Goal: Task Accomplishment & Management: Complete application form

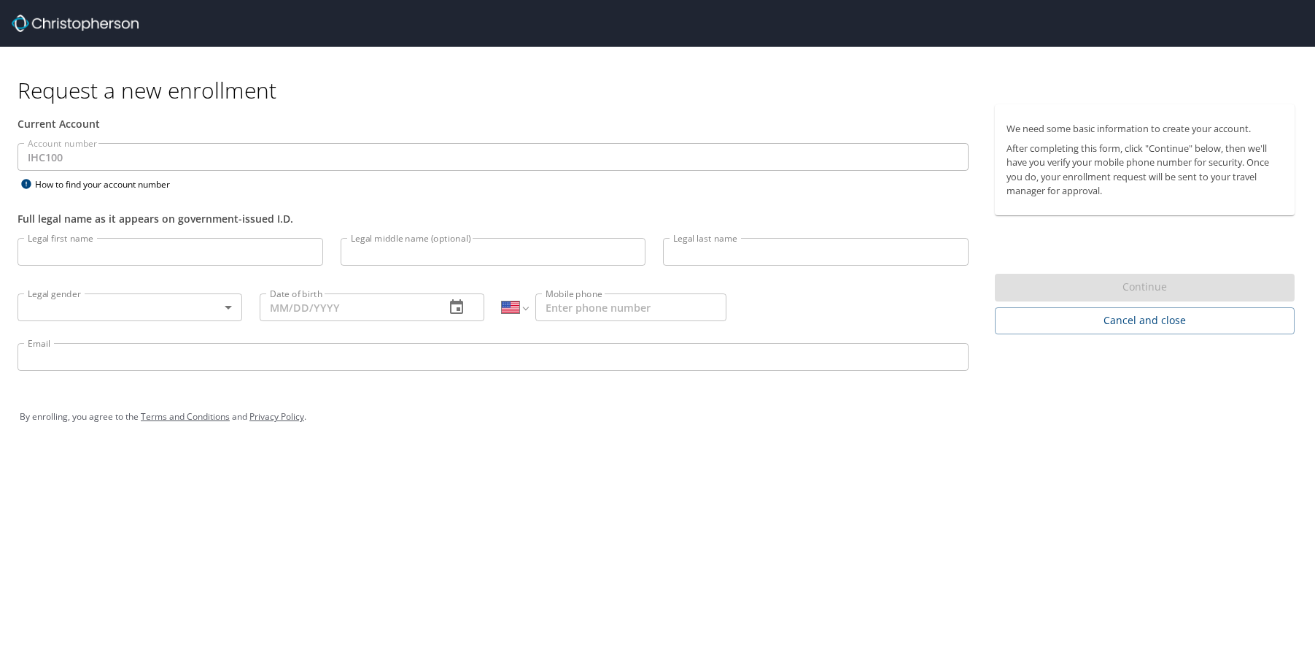
select select "US"
click at [131, 252] on input "Legal first name" at bounding box center [171, 252] width 306 height 28
type input "[PERSON_NAME]"
type input "K"
type input "[PERSON_NAME]"
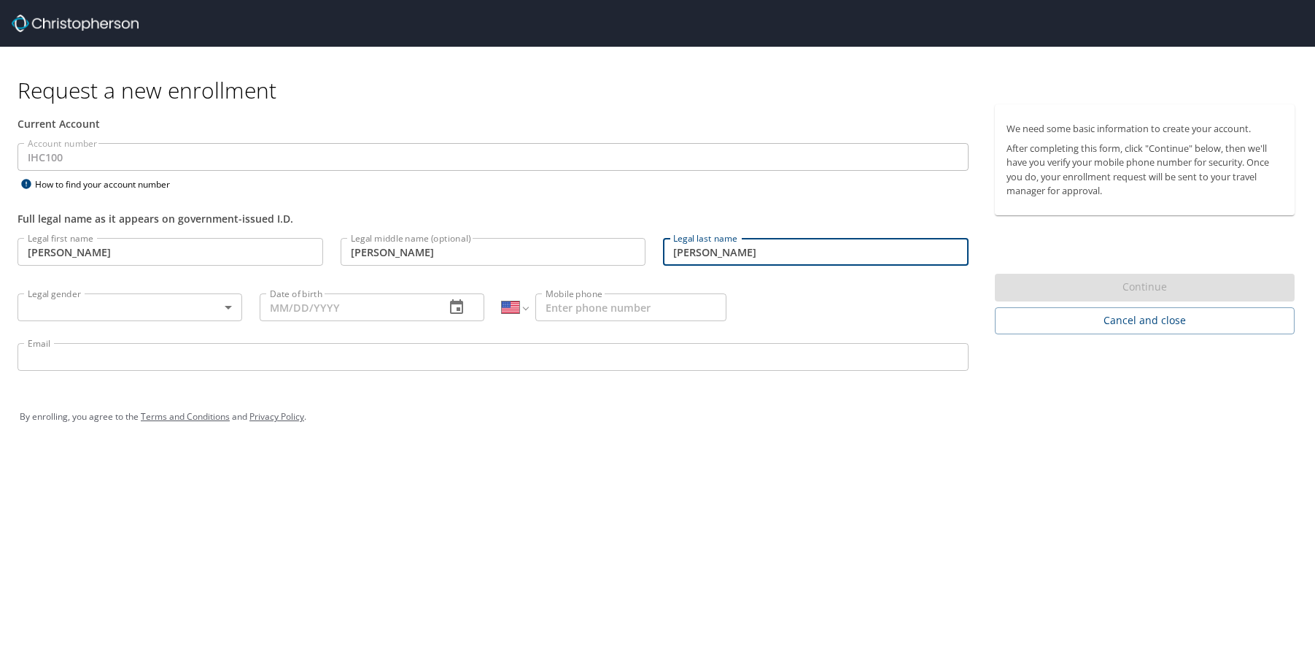
type input "[PERSON_NAME]"
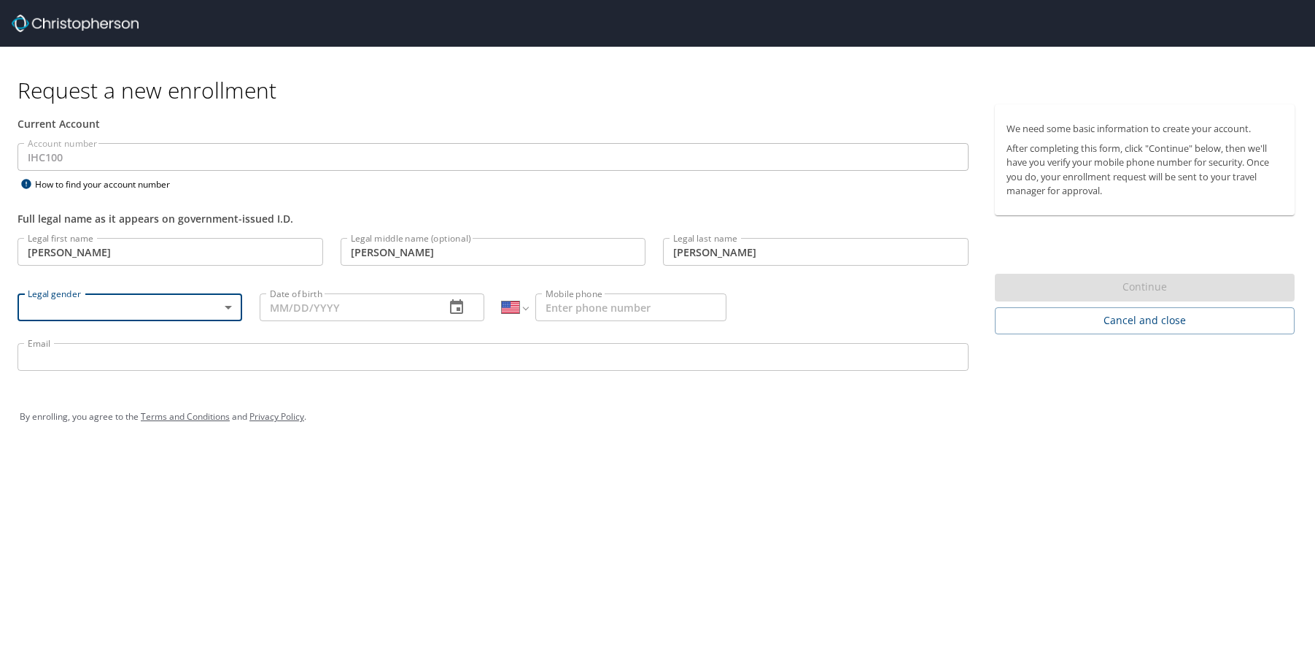
click at [181, 299] on body "Request a new enrollment Current Account Account number IHC100 Account number H…" at bounding box center [657, 324] width 1315 height 649
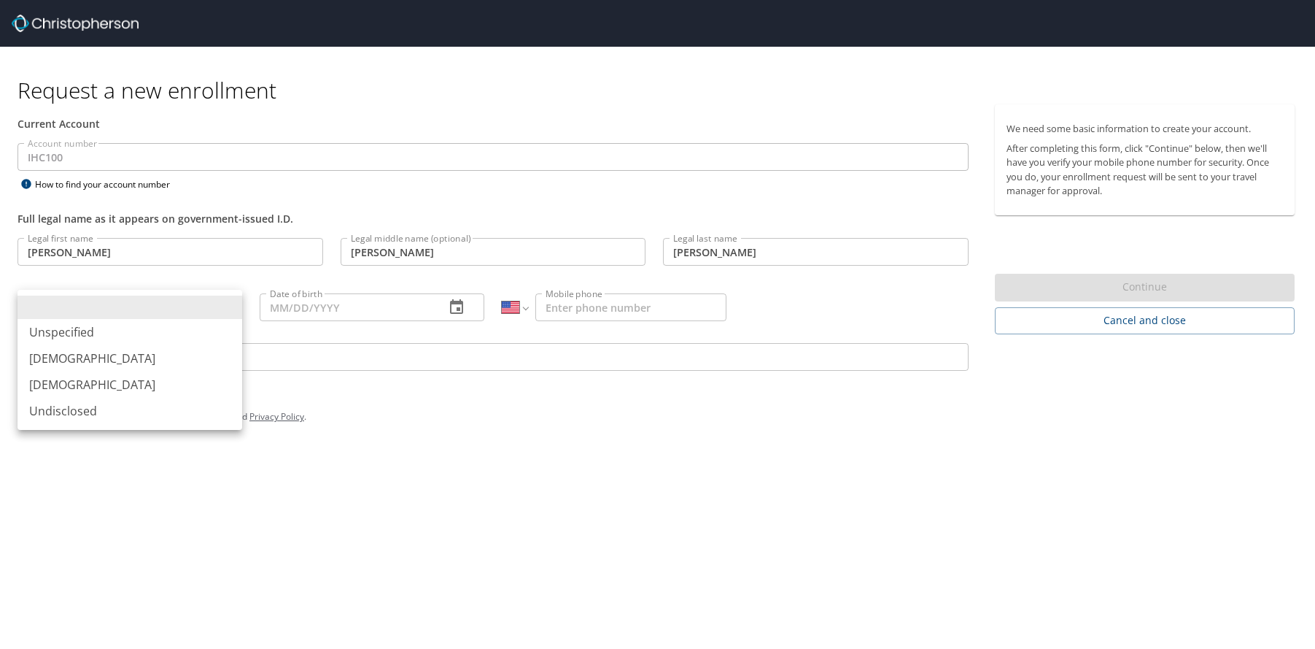
click at [121, 382] on li "[DEMOGRAPHIC_DATA]" at bounding box center [130, 384] width 225 height 26
type input "[DEMOGRAPHIC_DATA]"
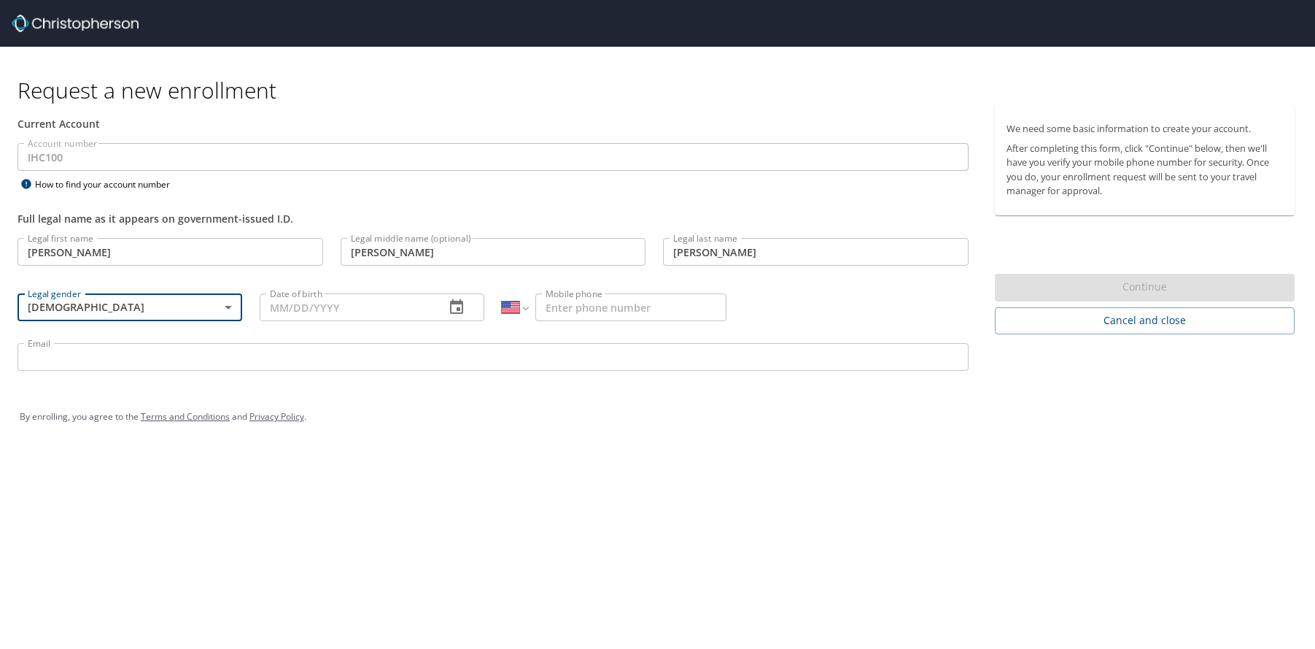
click at [311, 311] on input "Date of birth" at bounding box center [347, 307] width 174 height 28
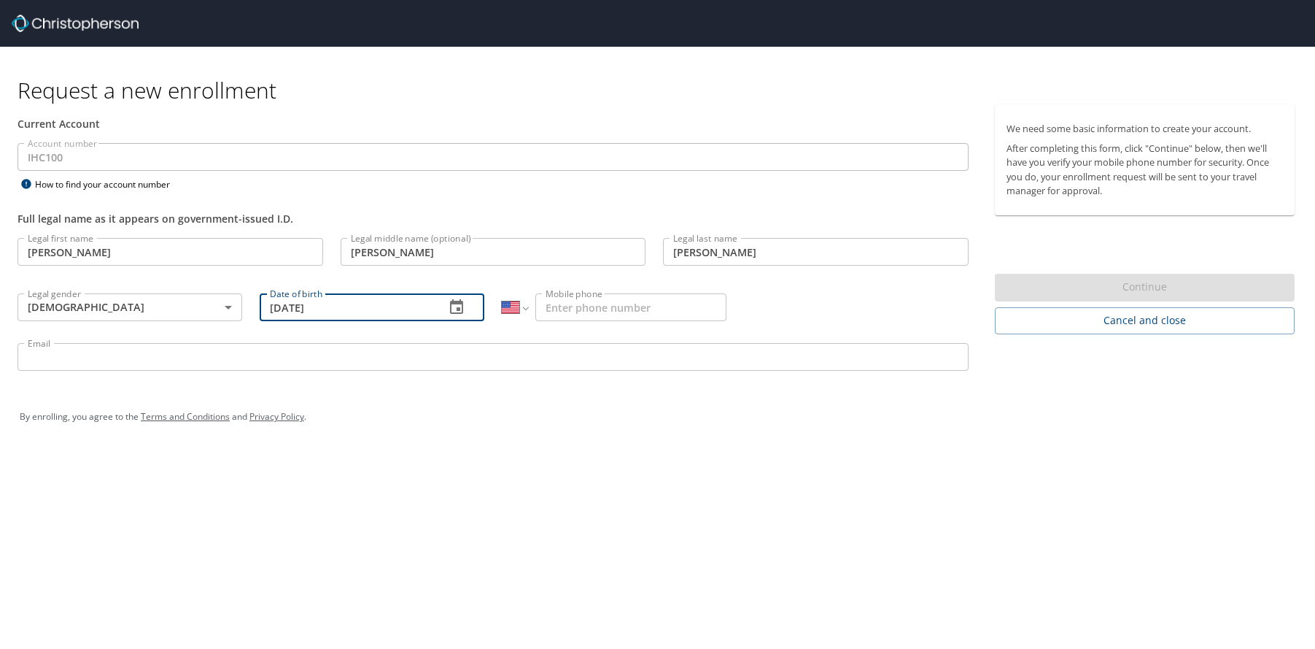
type input "[DATE]"
click at [543, 313] on input "Mobile phone" at bounding box center [630, 307] width 191 height 28
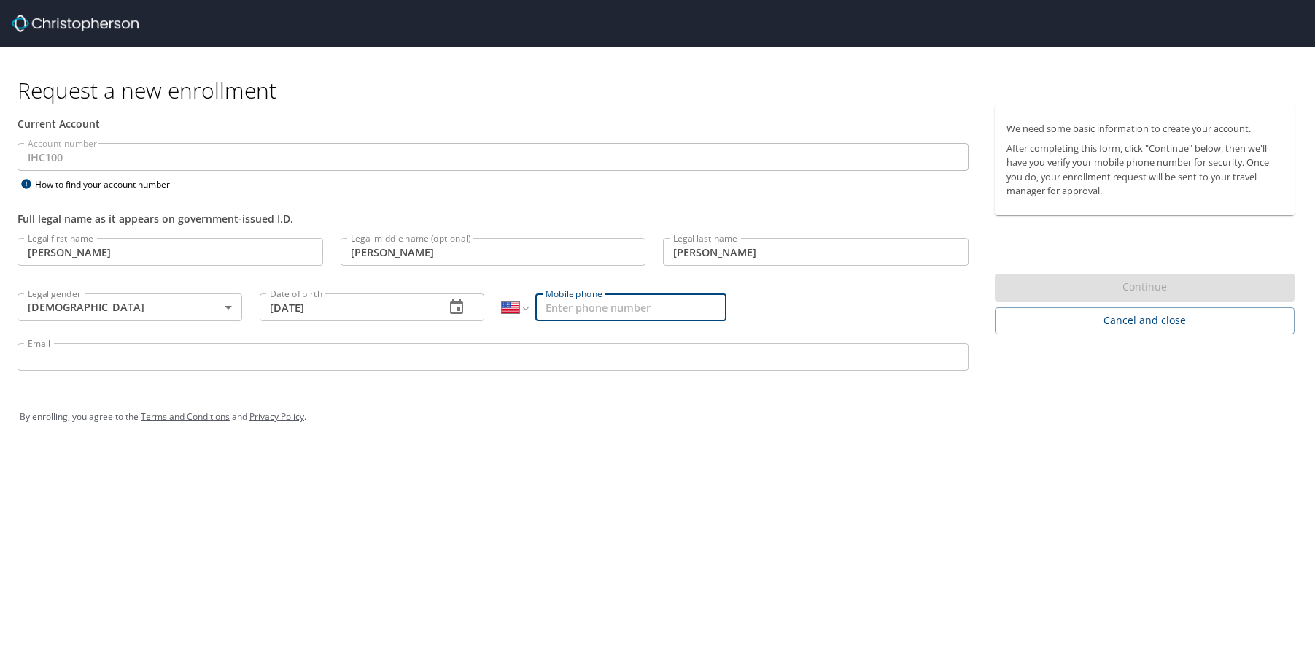
type input "1"
type input "[PHONE_NUMBER]"
click at [225, 357] on input "Email" at bounding box center [493, 357] width 951 height 28
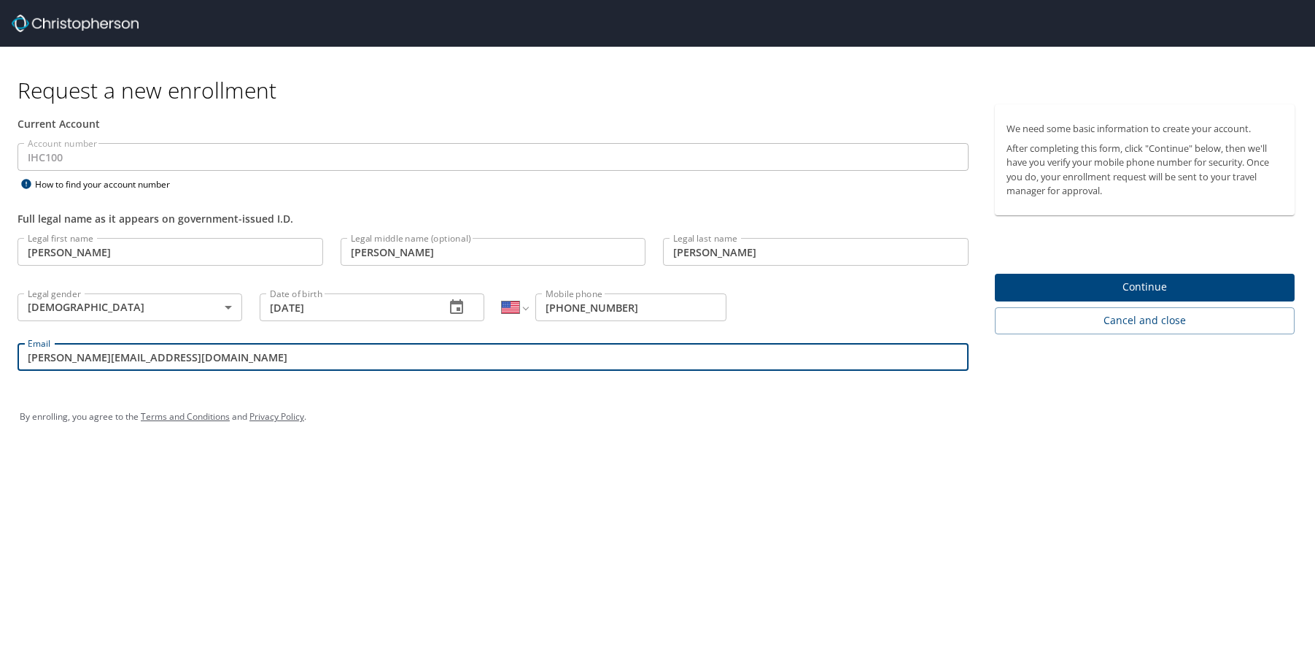
type input "[PERSON_NAME][EMAIL_ADDRESS][DOMAIN_NAME]"
click at [229, 389] on div "By enrolling, you agree to the Terms and Conditions and Privacy Policy ." at bounding box center [658, 417] width 1298 height 66
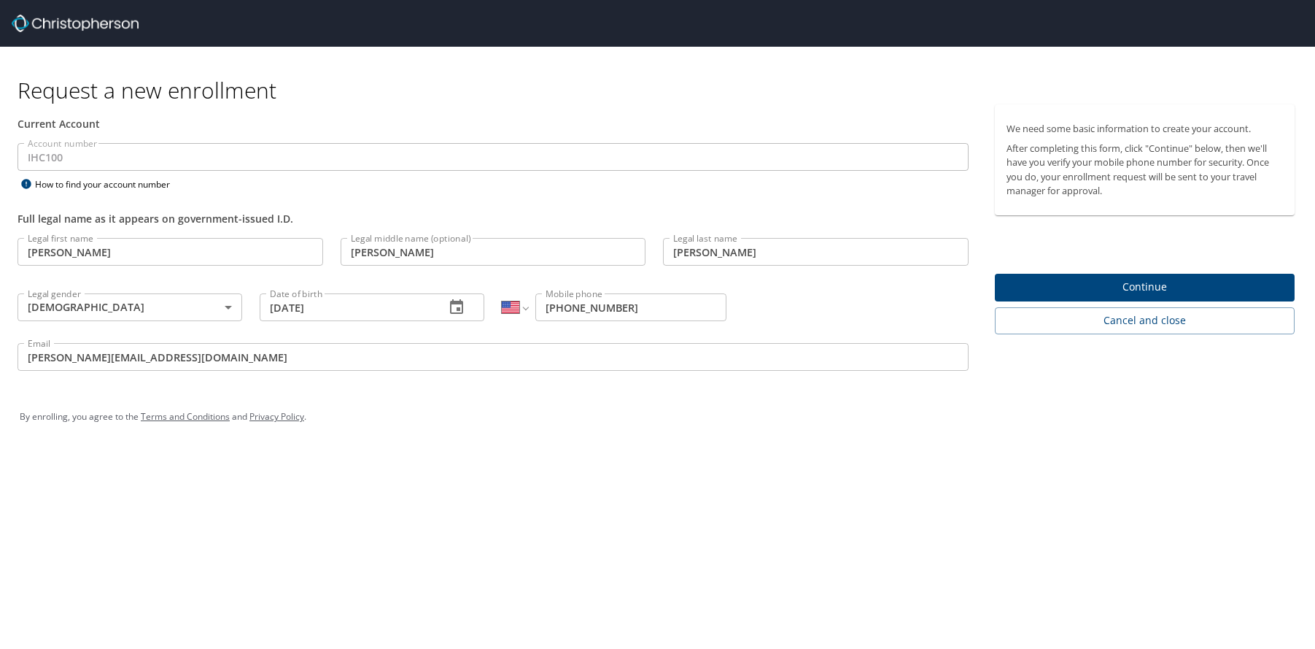
click at [1116, 285] on span "Continue" at bounding box center [1145, 287] width 276 height 18
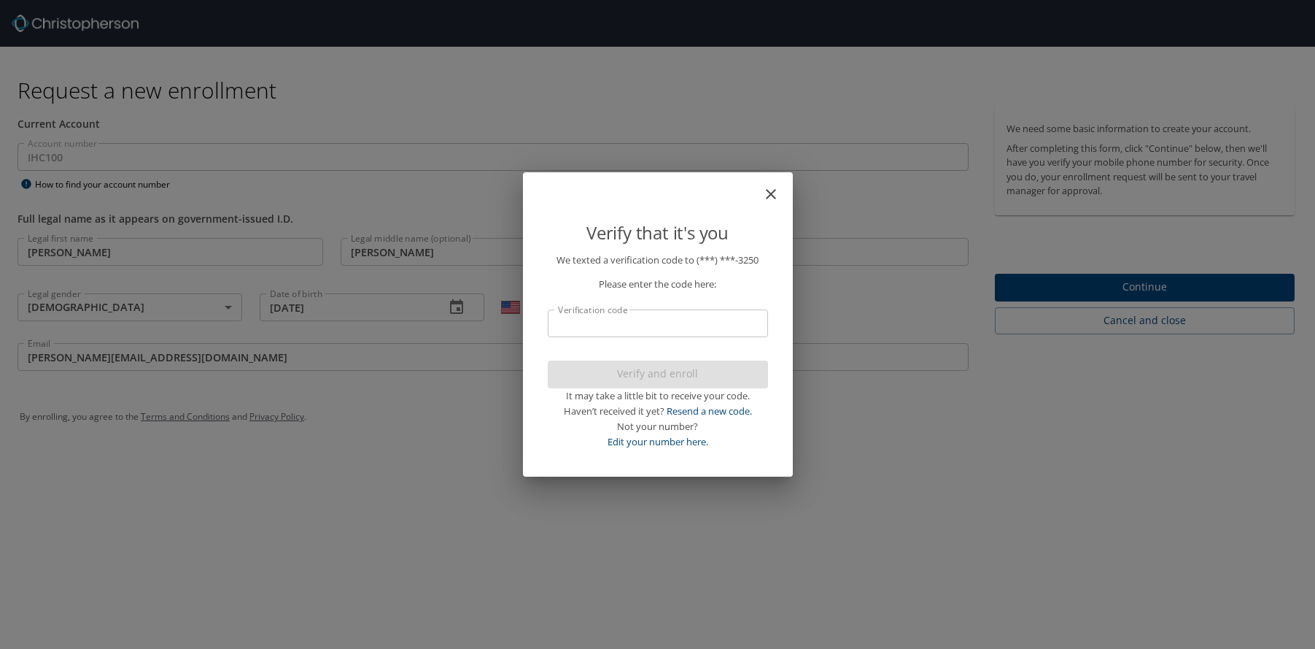
click at [648, 332] on input "Verification code" at bounding box center [658, 323] width 220 height 28
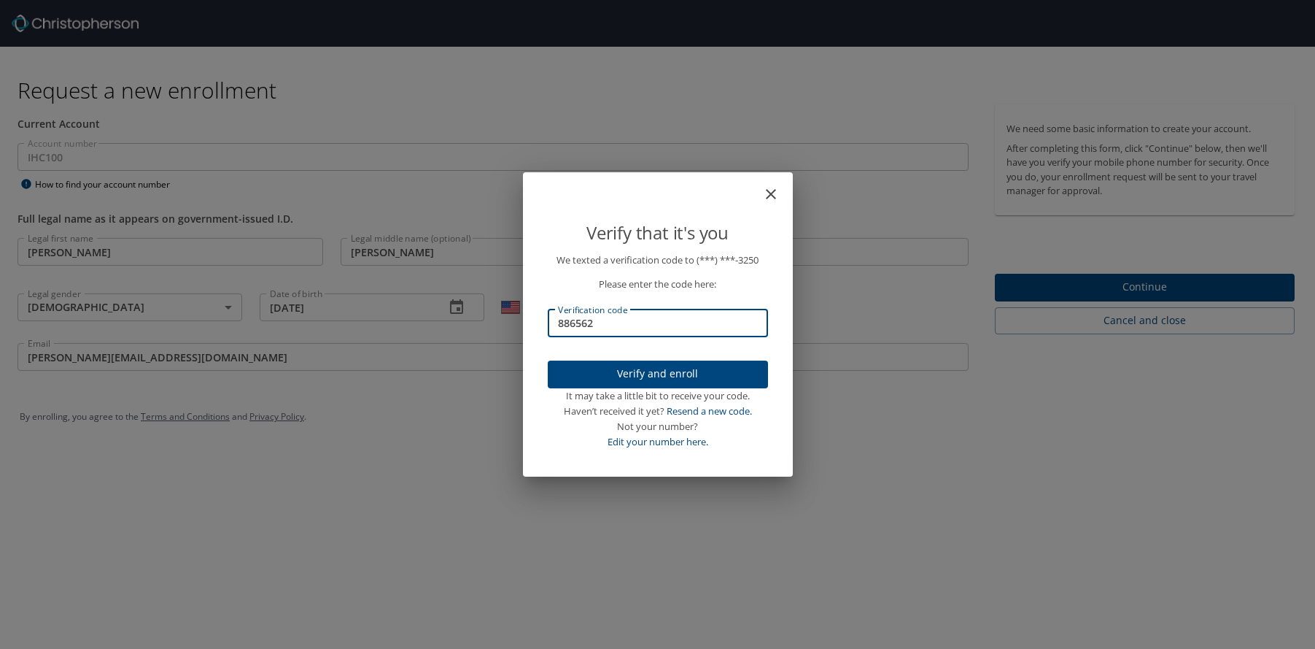
type input "886562"
click at [655, 374] on span "Verify and enroll" at bounding box center [658, 374] width 197 height 18
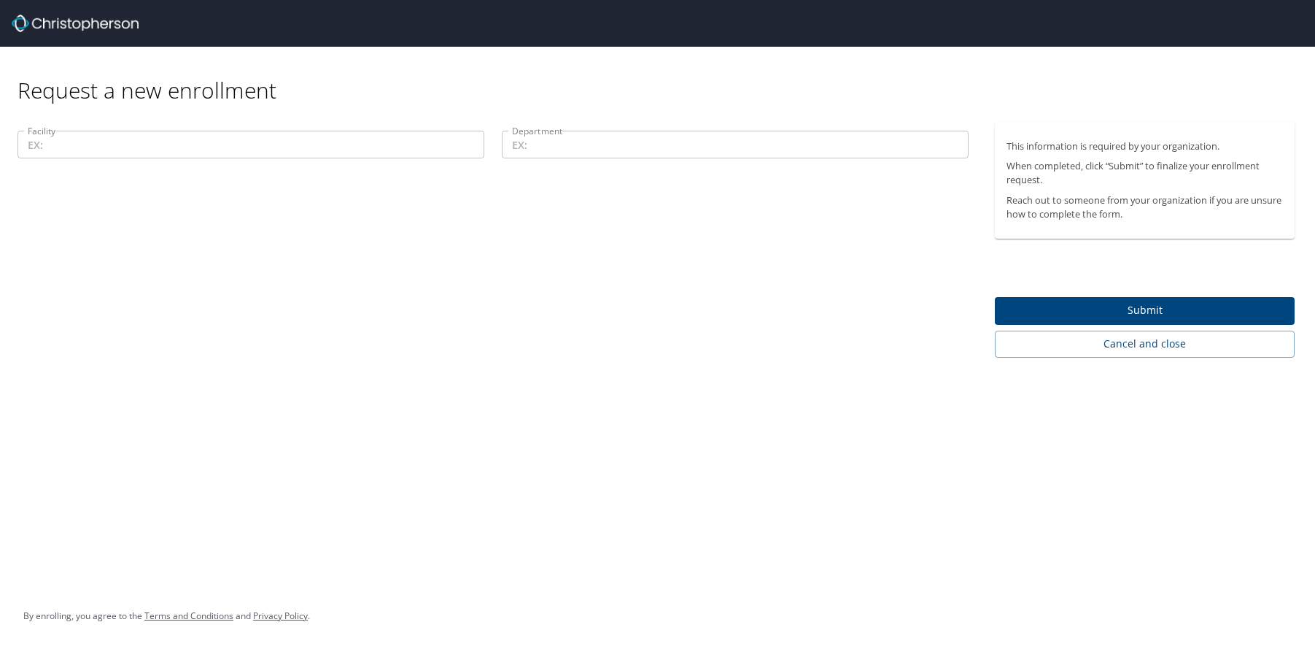
click at [107, 146] on input "Facility" at bounding box center [251, 145] width 467 height 28
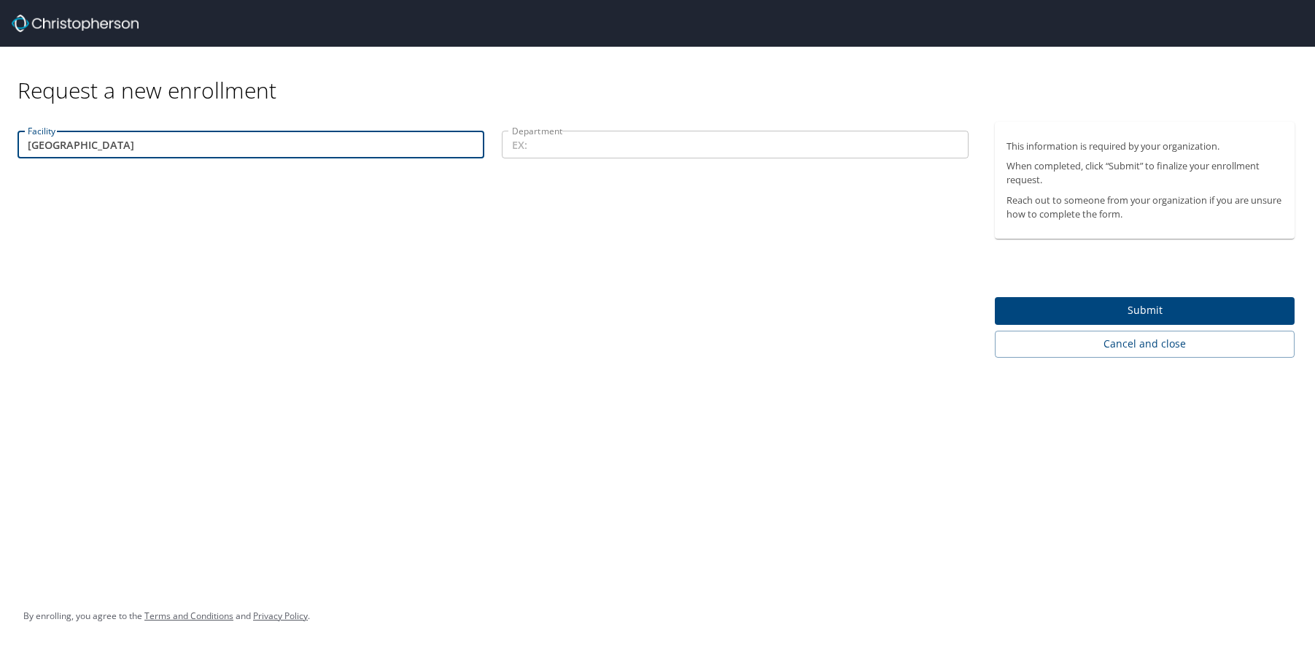
type input "[GEOGRAPHIC_DATA]"
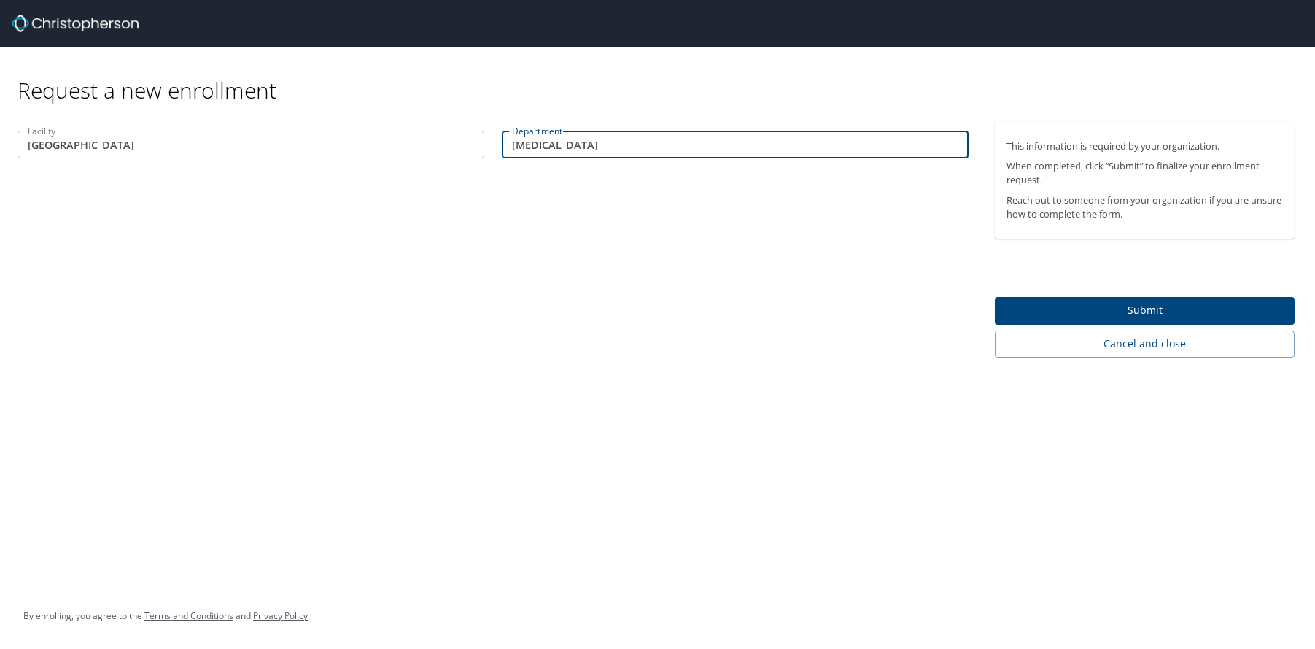
type input "[MEDICAL_DATA]"
click at [1081, 304] on span "Submit" at bounding box center [1145, 310] width 276 height 18
